Goal: Transaction & Acquisition: Purchase product/service

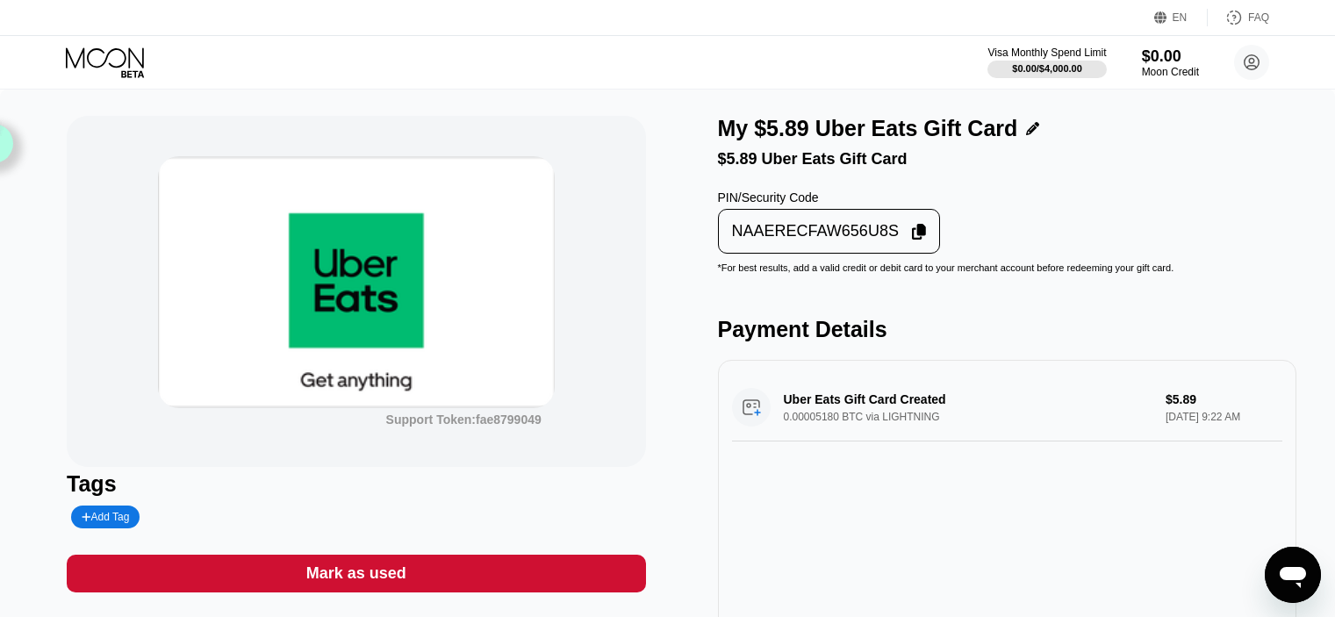
click at [400, 584] on div "Mark as used" at bounding box center [356, 574] width 100 height 20
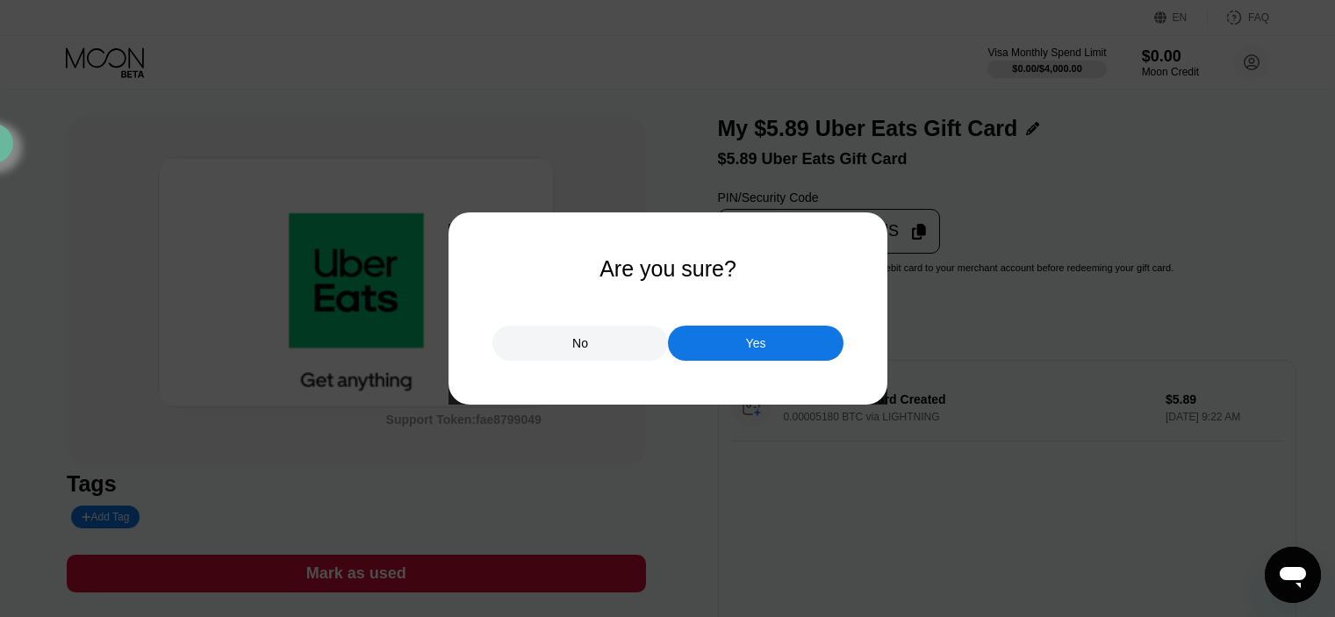
click at [707, 350] on div "Yes" at bounding box center [756, 343] width 176 height 35
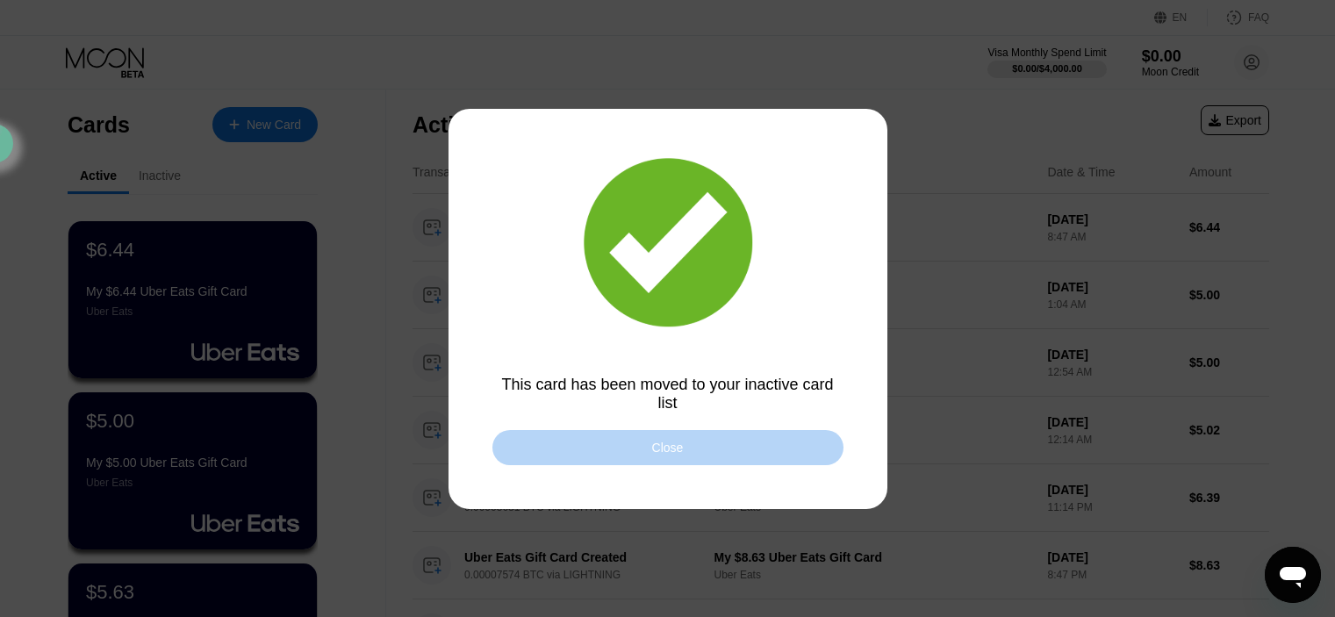
click at [672, 449] on div "Close" at bounding box center [668, 448] width 32 height 14
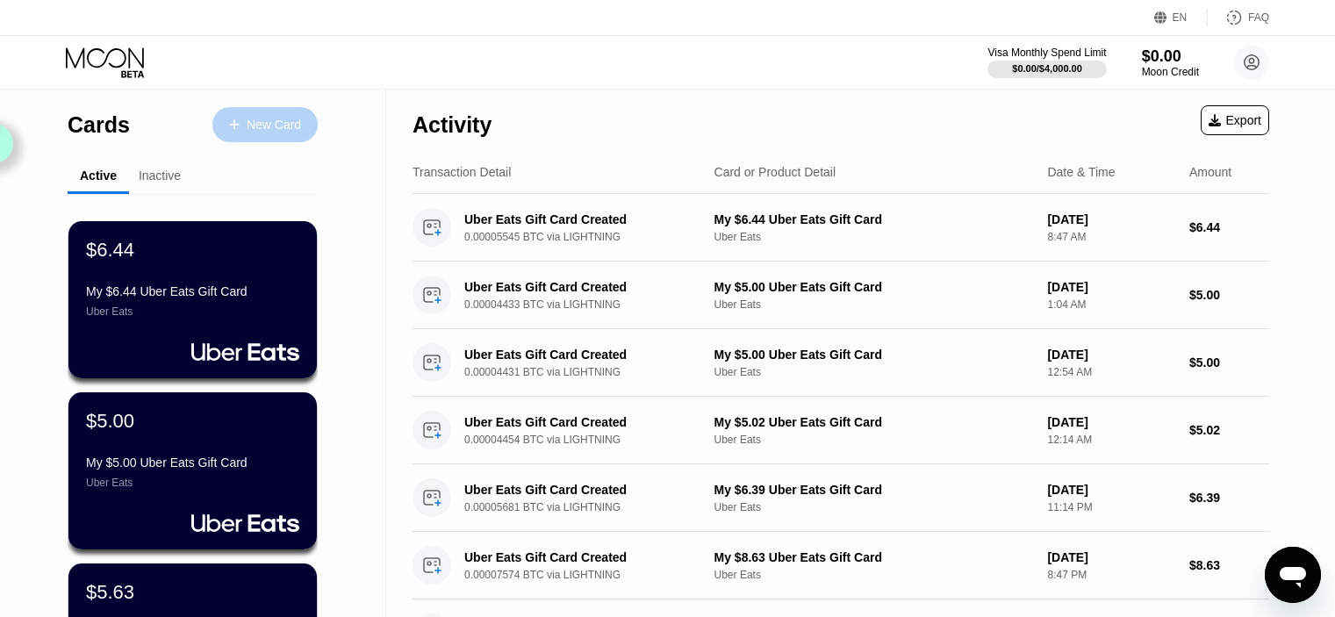
click at [276, 113] on div "New Card" at bounding box center [264, 124] width 105 height 35
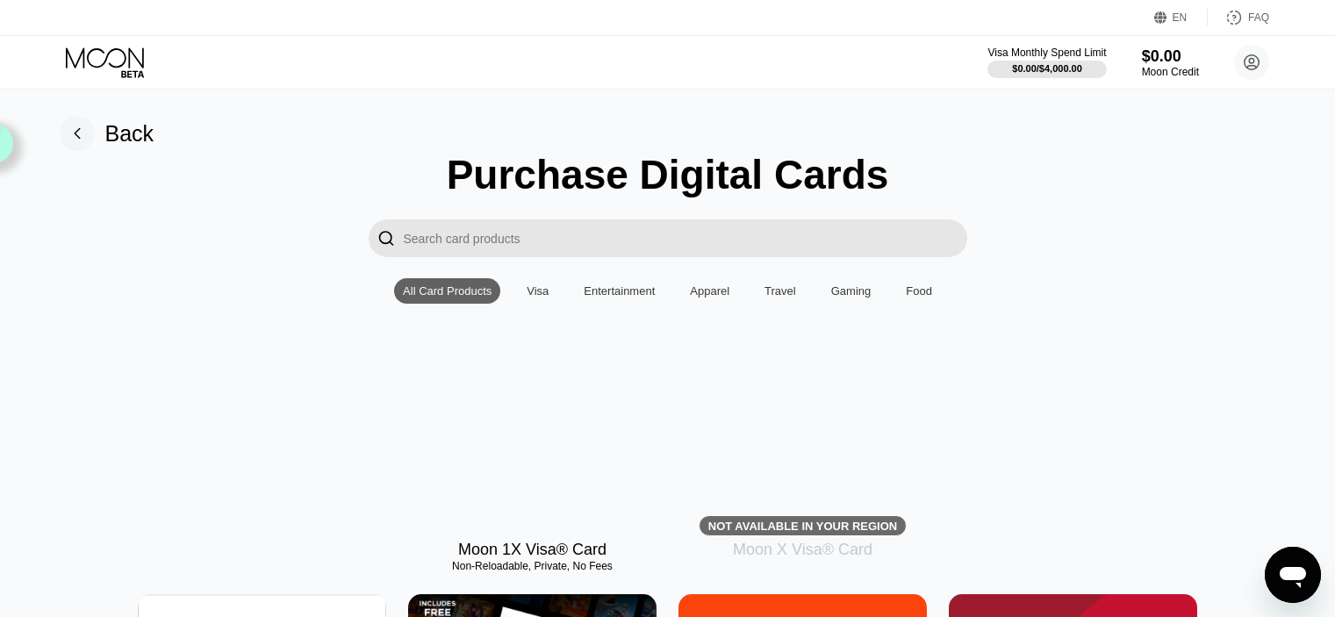
type input "0"
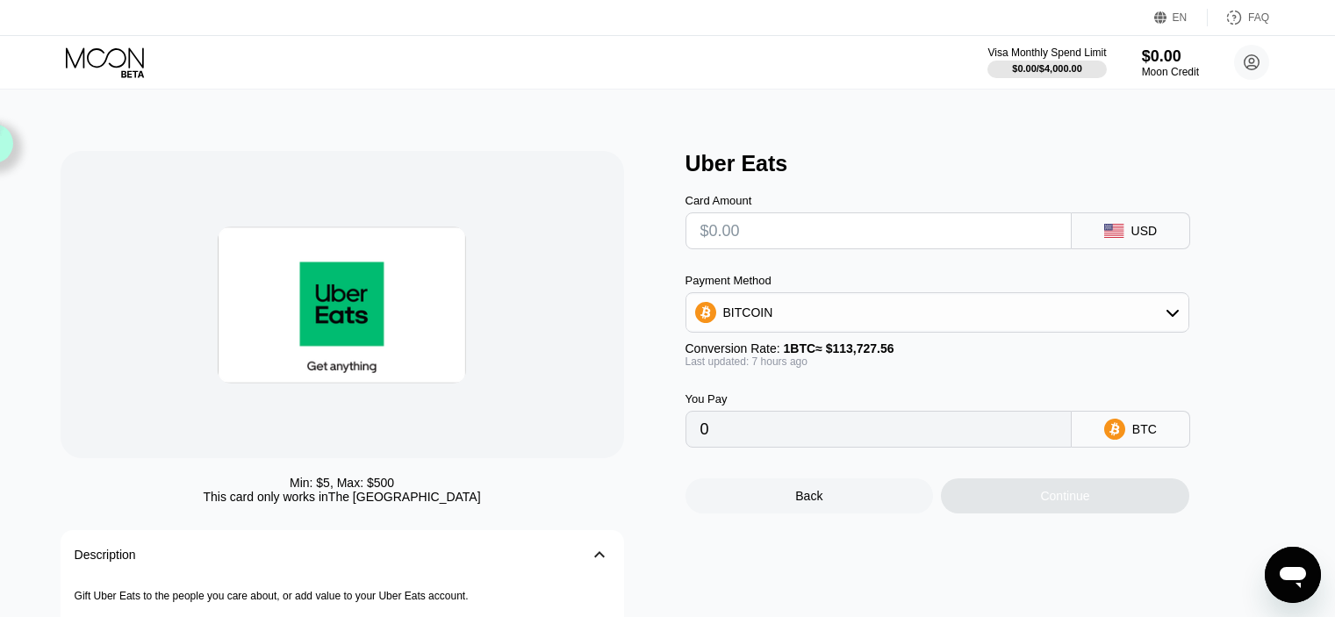
drag, startPoint x: 794, startPoint y: 257, endPoint x: 794, endPoint y: 241, distance: 15.8
click at [794, 255] on div "Card Amount USD Payment Method BITCOIN Conversion Rate: 1 BTC ≈ $113,727.56 Las…" at bounding box center [967, 311] width 562 height 271
click at [794, 241] on input "text" at bounding box center [879, 230] width 356 height 35
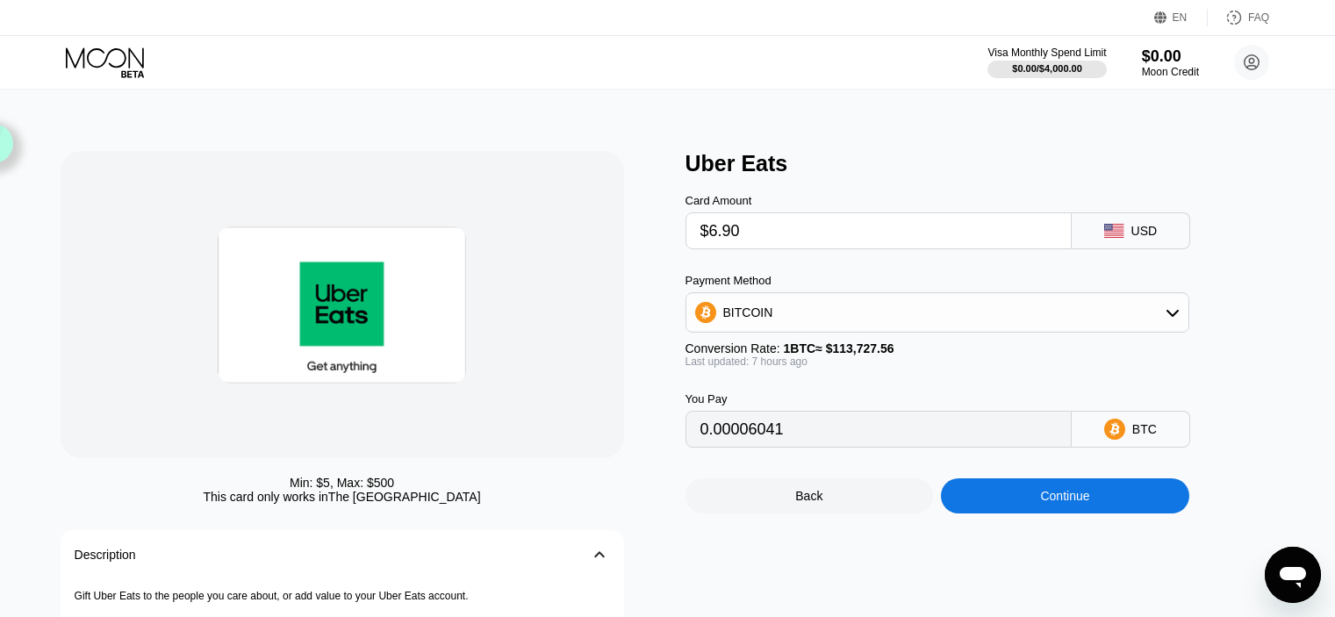
click at [1061, 503] on div "Continue" at bounding box center [1064, 496] width 49 height 14
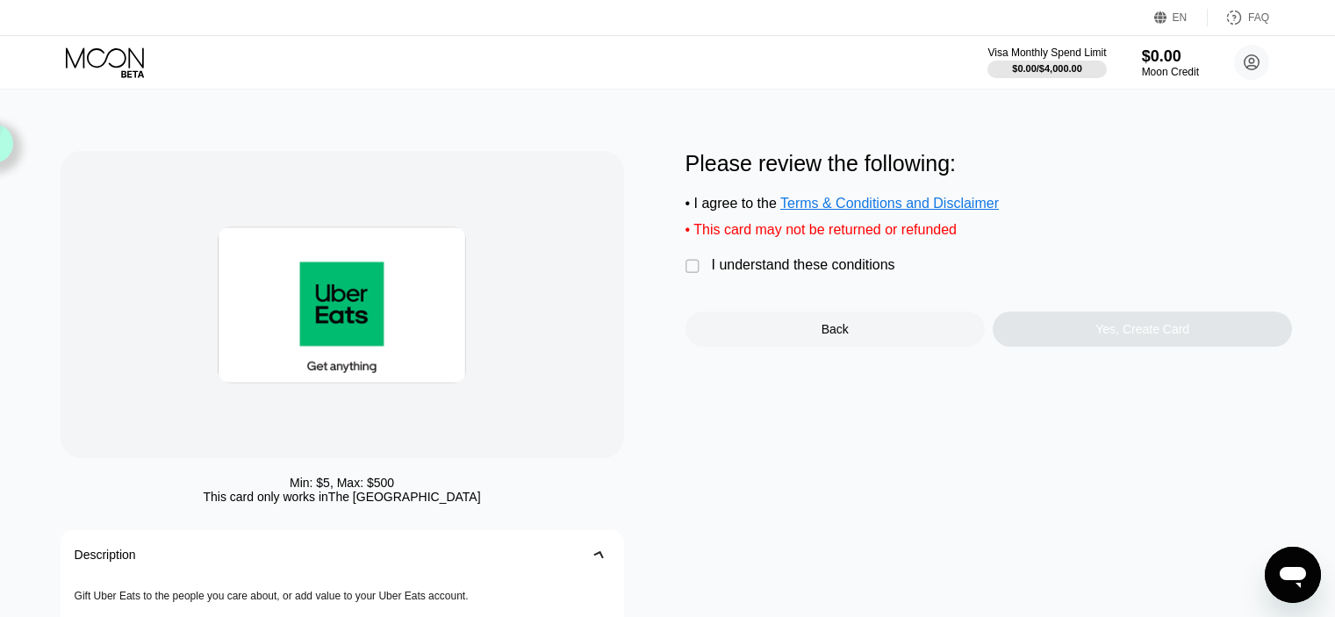
click at [783, 273] on div "I understand these conditions" at bounding box center [803, 265] width 183 height 16
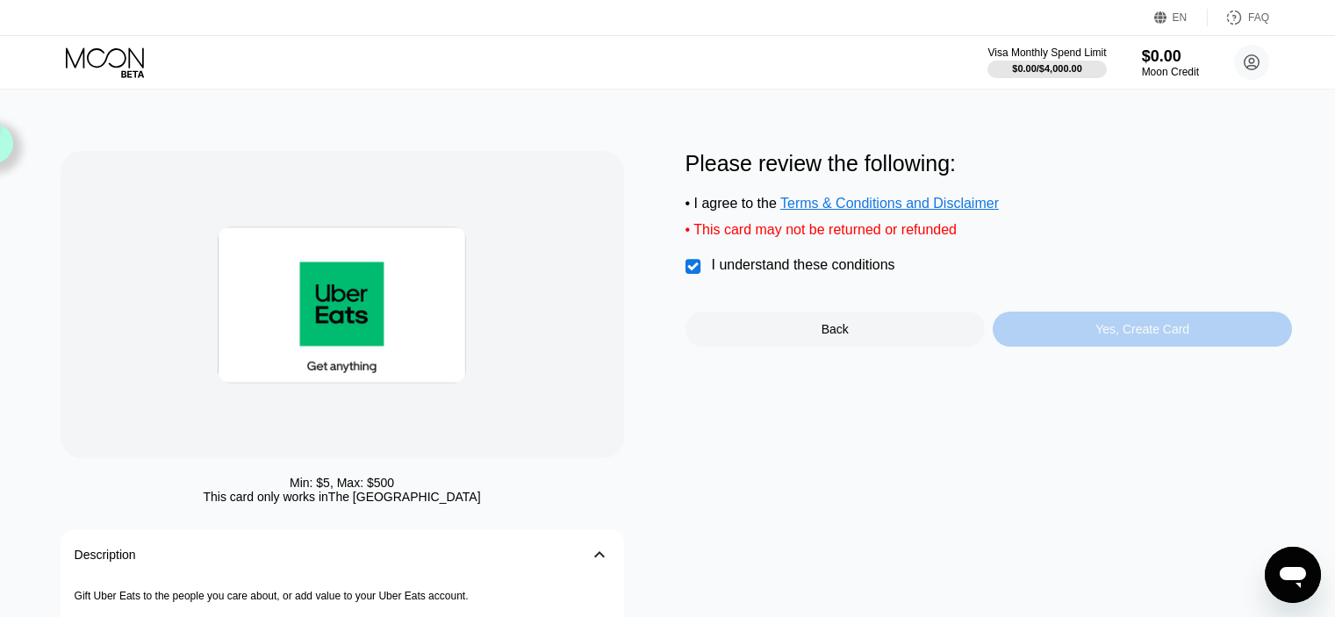
click at [1039, 329] on div "Yes, Create Card" at bounding box center [1142, 329] width 299 height 35
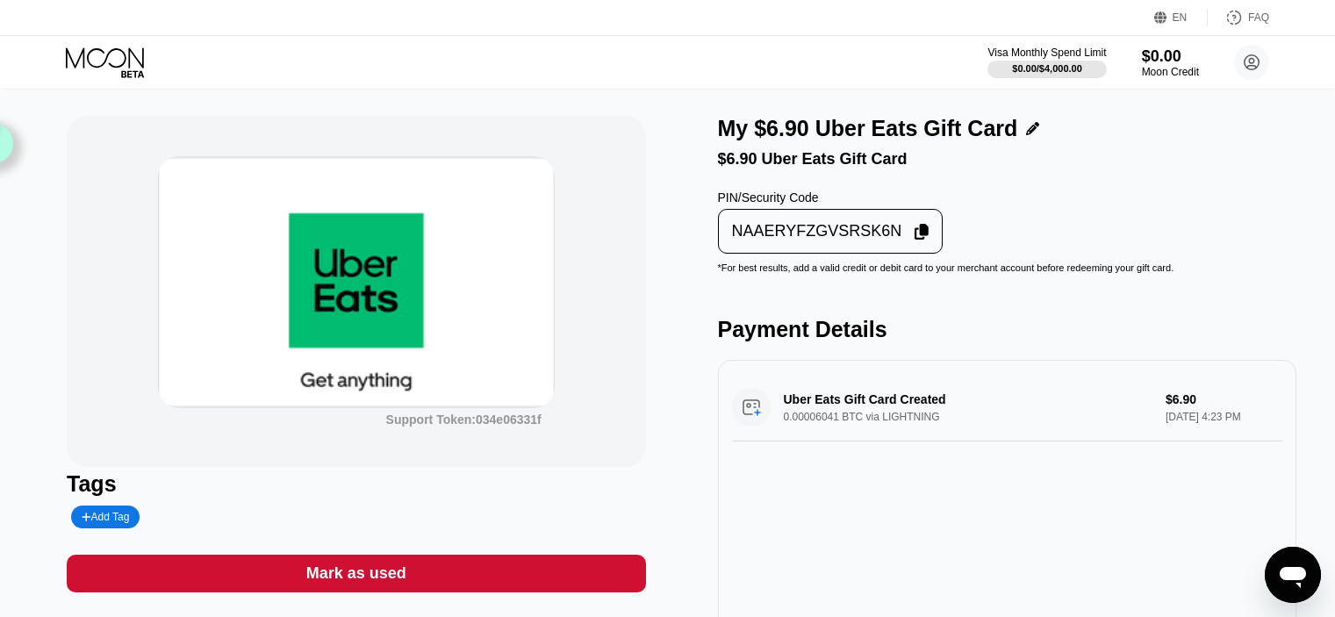
click at [864, 229] on div "NAAERYFZGVSRSK6N" at bounding box center [830, 231] width 214 height 34
click at [354, 563] on div "Mark as used" at bounding box center [356, 574] width 578 height 38
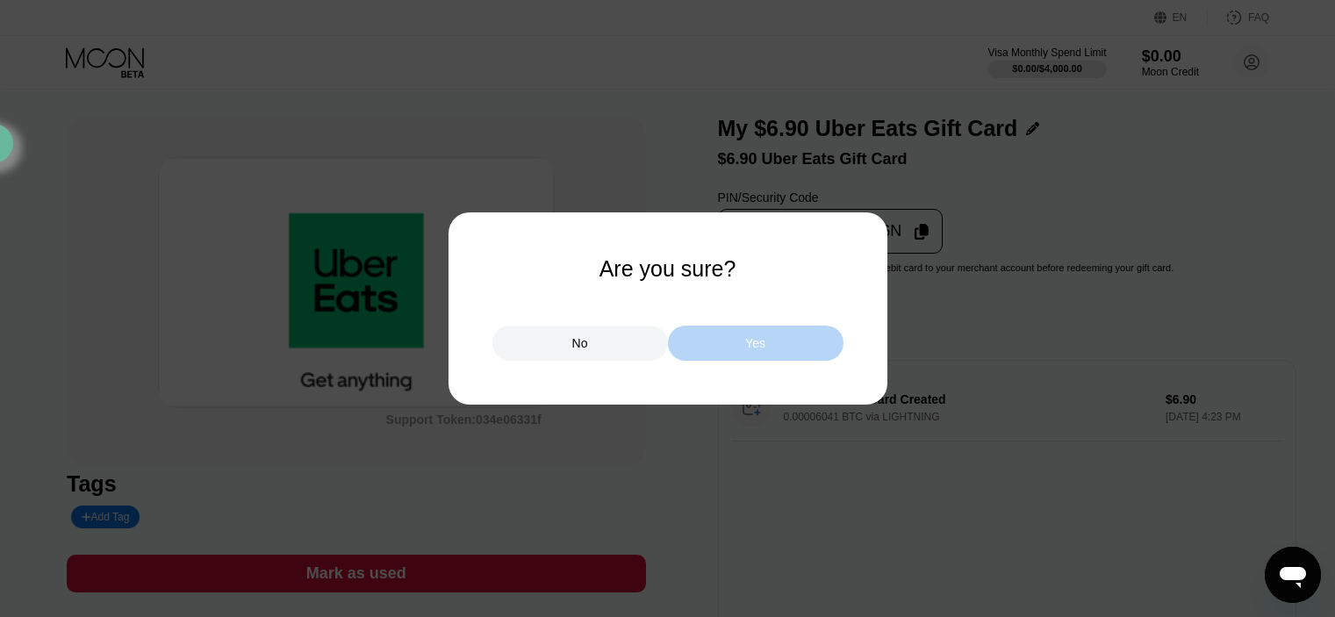
click at [772, 346] on div "Yes" at bounding box center [756, 343] width 176 height 35
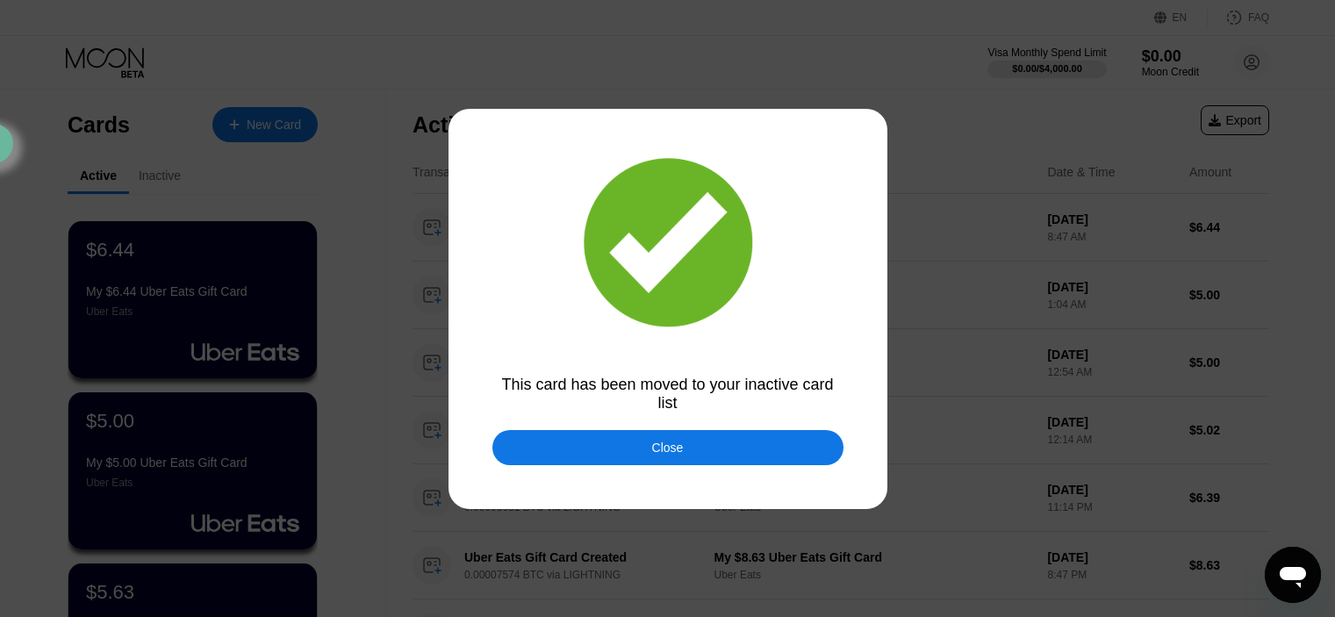
click at [767, 465] on div "Close" at bounding box center [667, 447] width 351 height 35
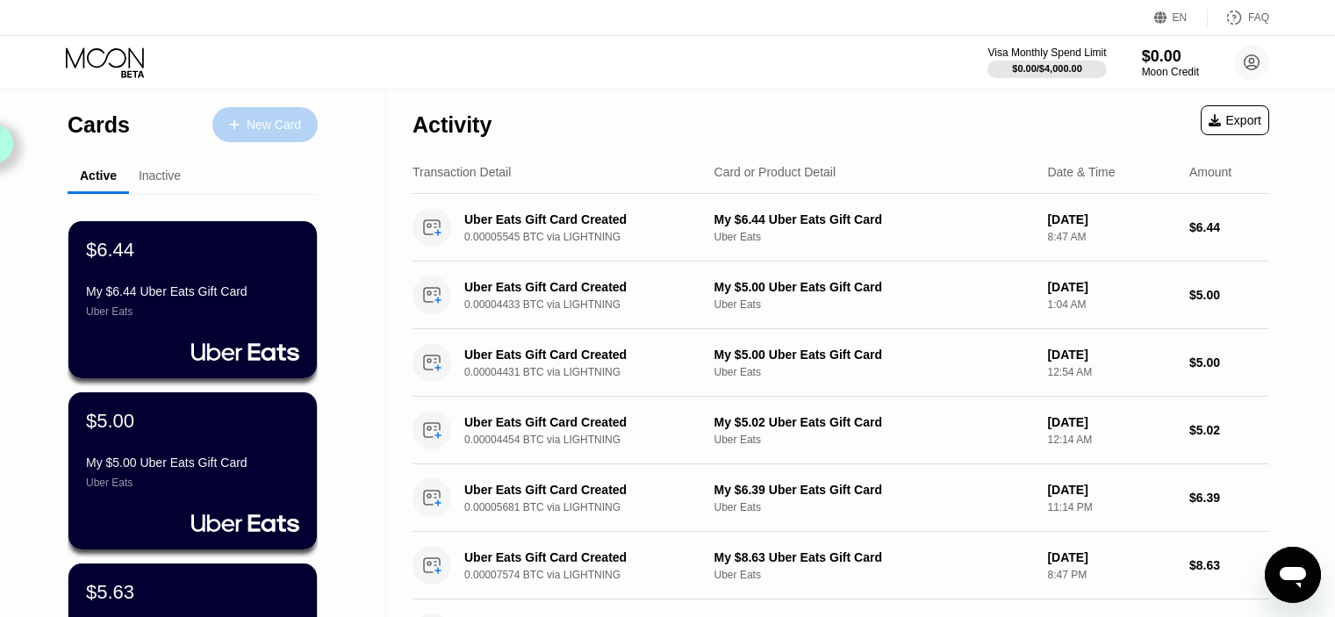
click at [273, 119] on div "New Card" at bounding box center [274, 125] width 54 height 15
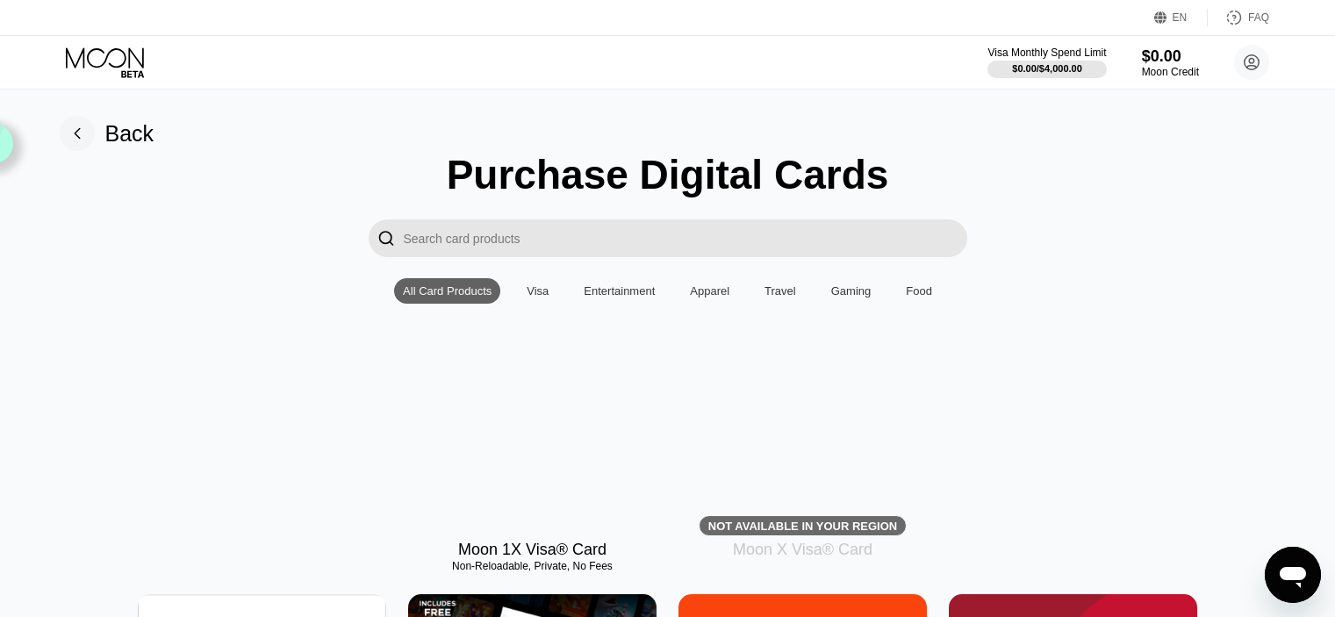
type input "0"
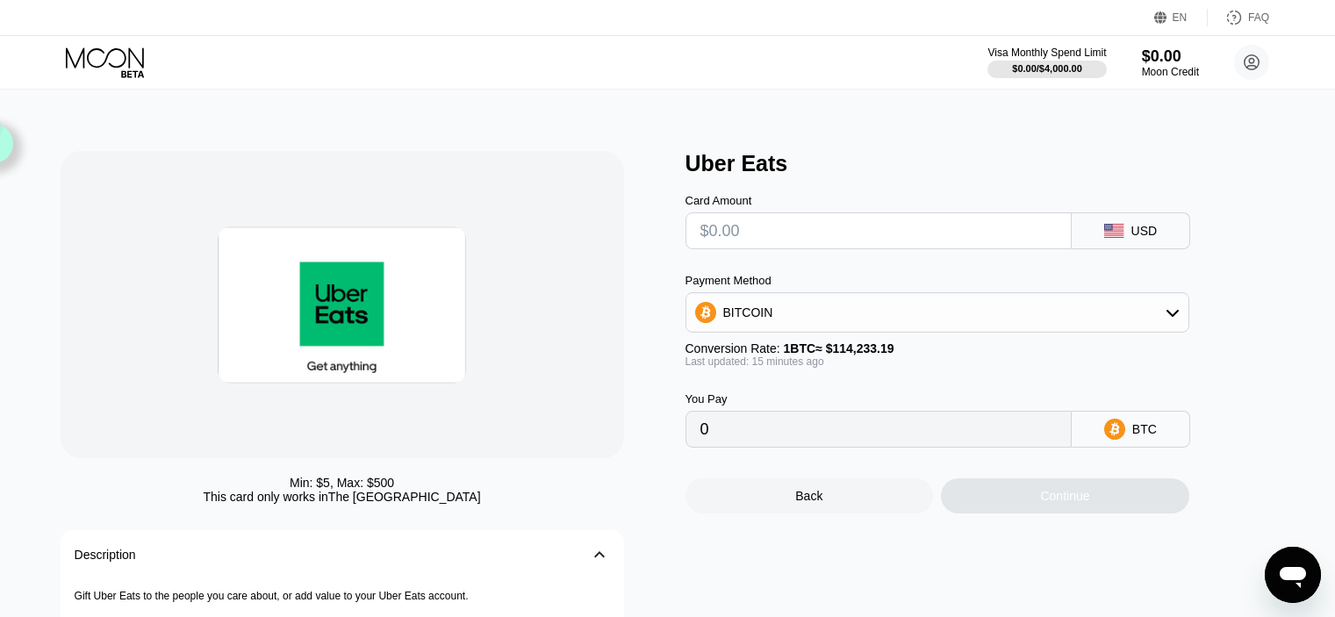
click at [806, 246] on input "text" at bounding box center [879, 230] width 356 height 35
type input "$5"
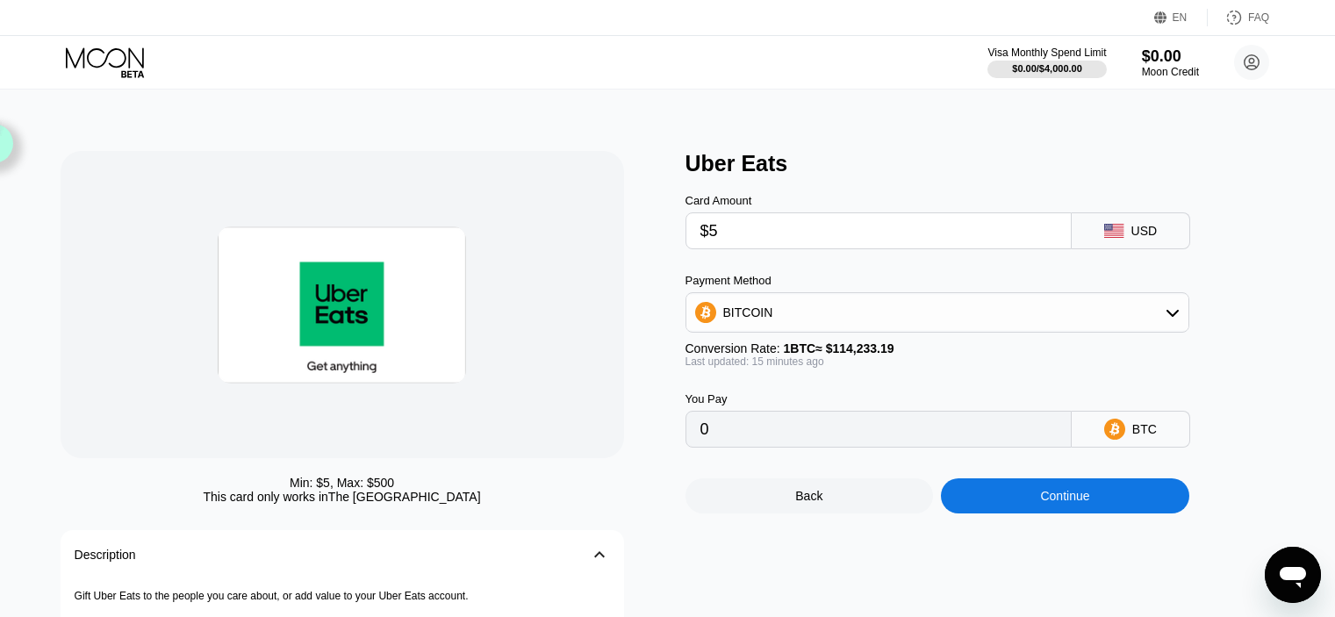
type input "0.00004380"
type input "$587"
click at [981, 514] on div "Continue" at bounding box center [1065, 495] width 248 height 35
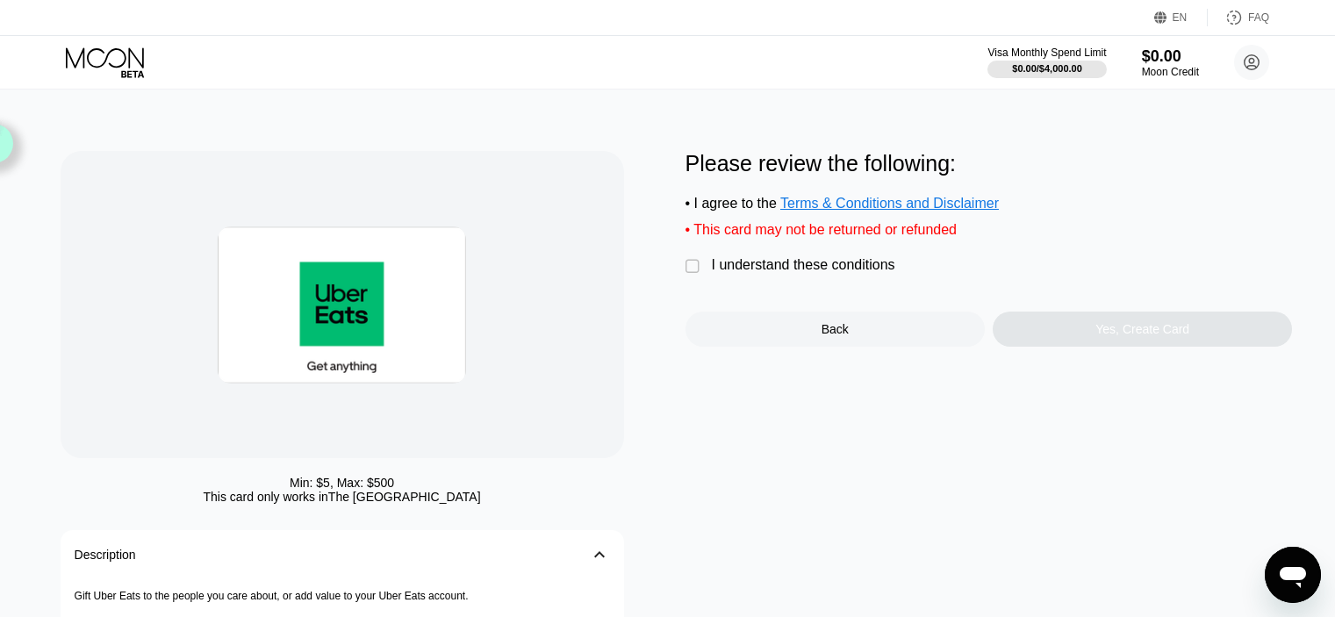
click at [835, 273] on div "I understand these conditions" at bounding box center [803, 265] width 183 height 16
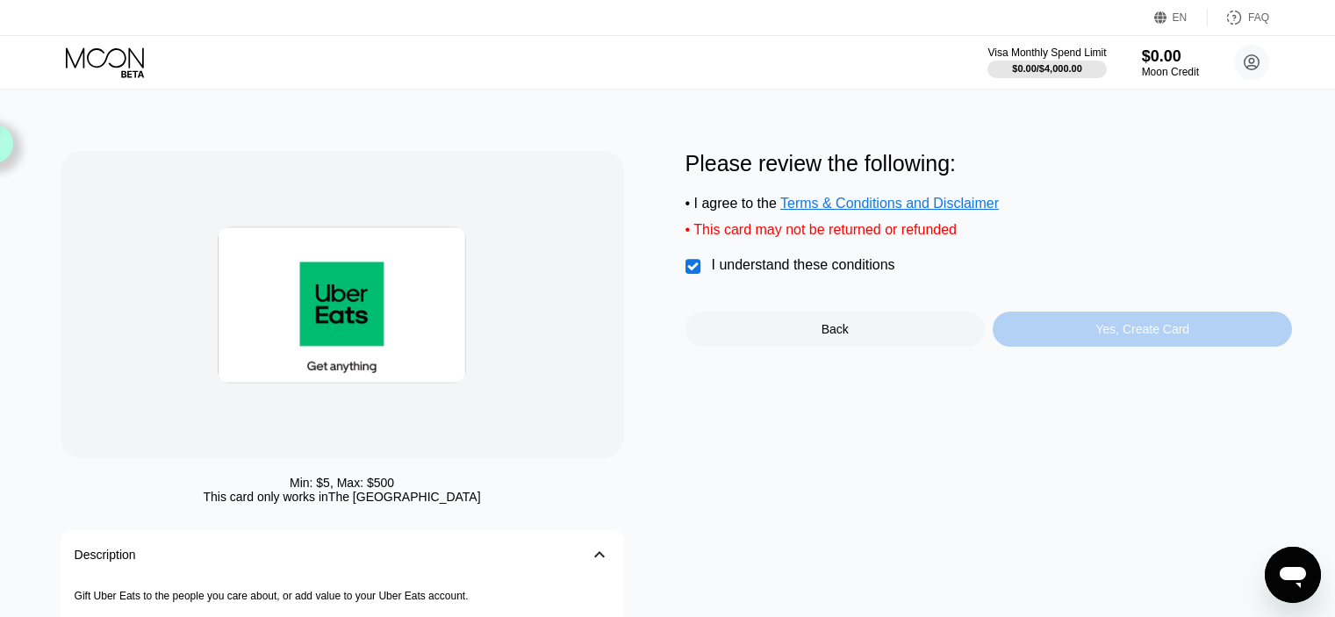
click at [1145, 336] on div "Yes, Create Card" at bounding box center [1143, 329] width 94 height 14
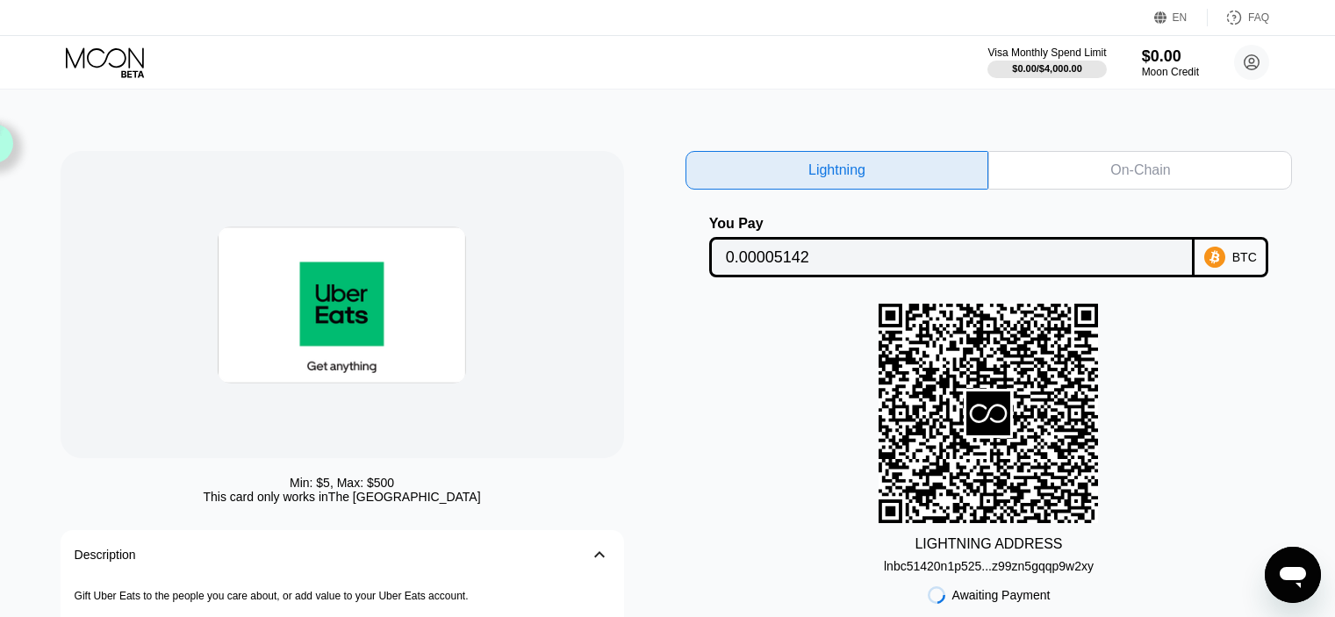
click at [1186, 204] on div "Lightning On-Chain You Pay 0.00005142 BTC LIGHTNING ADDRESS lnbc51420n1p525...z…" at bounding box center [989, 476] width 607 height 650
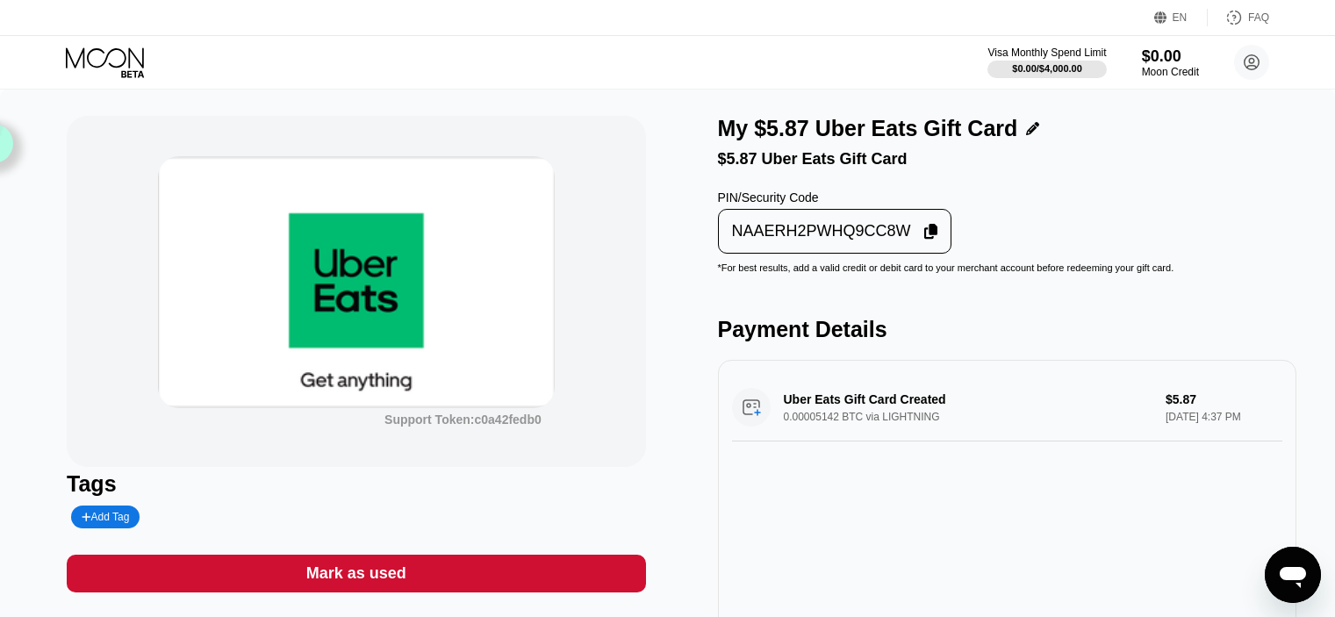
click at [891, 238] on div "NAAERH2PWHQ9CC8W" at bounding box center [821, 231] width 179 height 20
click at [16, 278] on div "Support Token: c0a42fedb0 Tags Add Tag Mark as used Description 󰅀 Gift Uber Eat…" at bounding box center [667, 523] width 1335 height 867
